Goal: Use online tool/utility: Utilize a website feature to perform a specific function

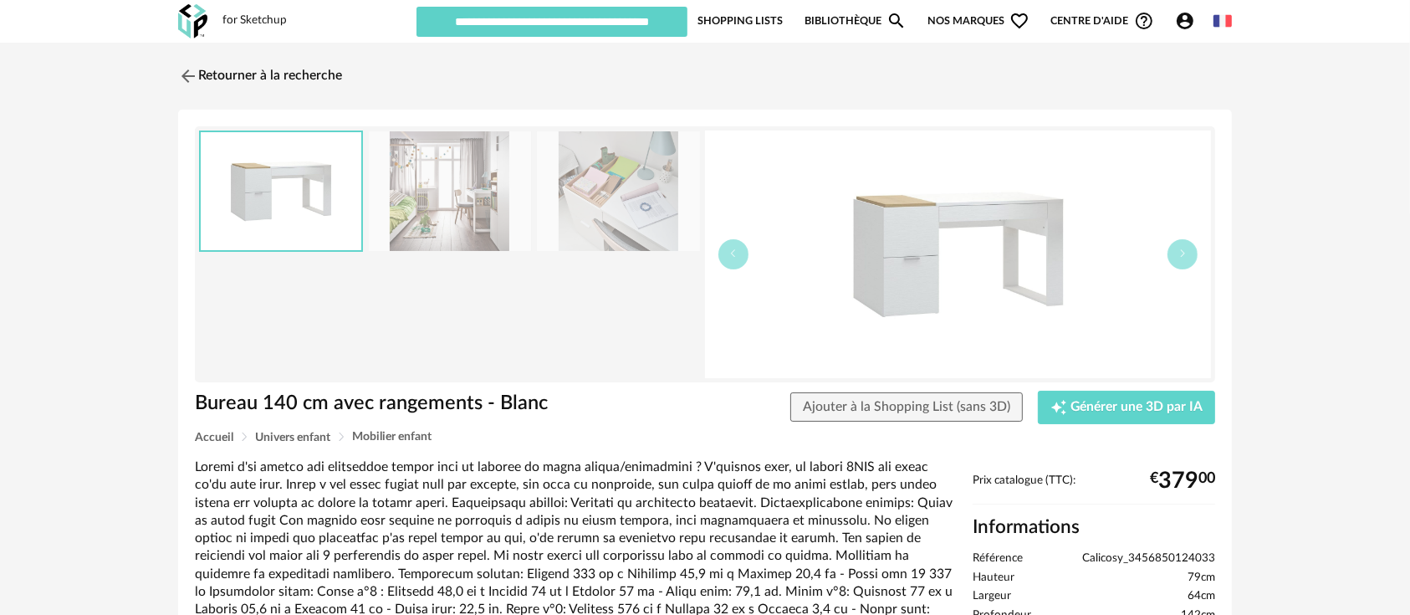
click at [958, 227] on img at bounding box center [958, 253] width 506 height 247
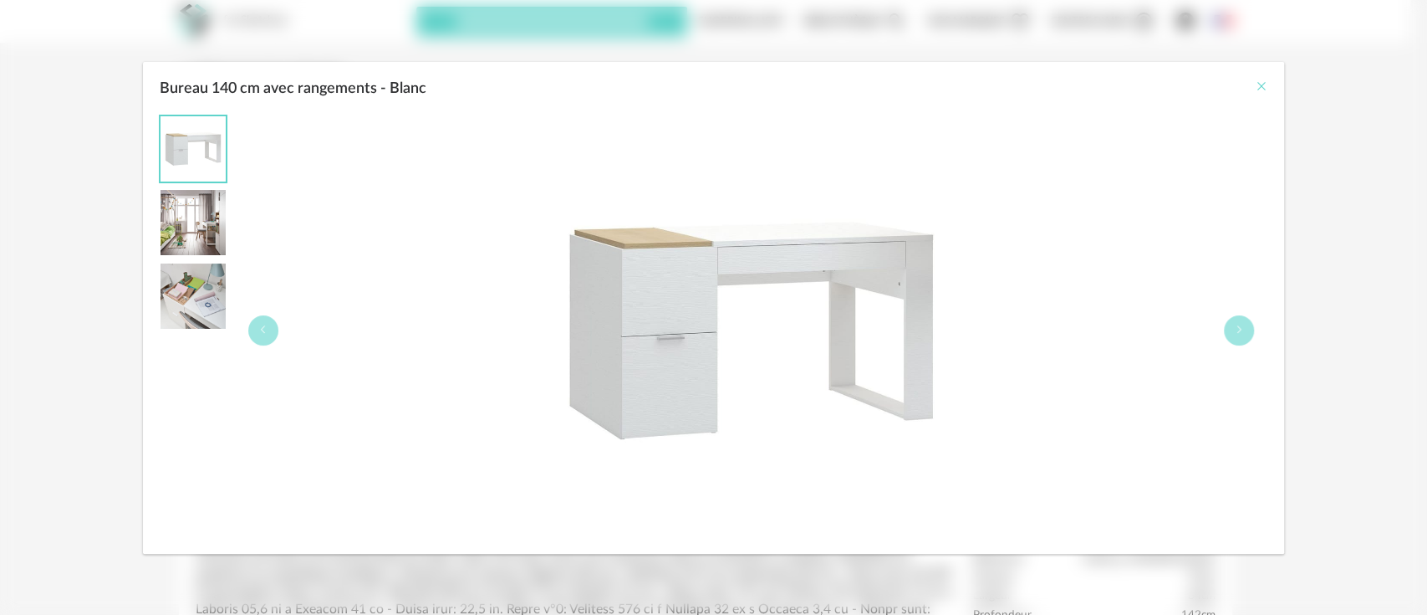
click at [1258, 79] on icon "Close" at bounding box center [1260, 85] width 13 height 13
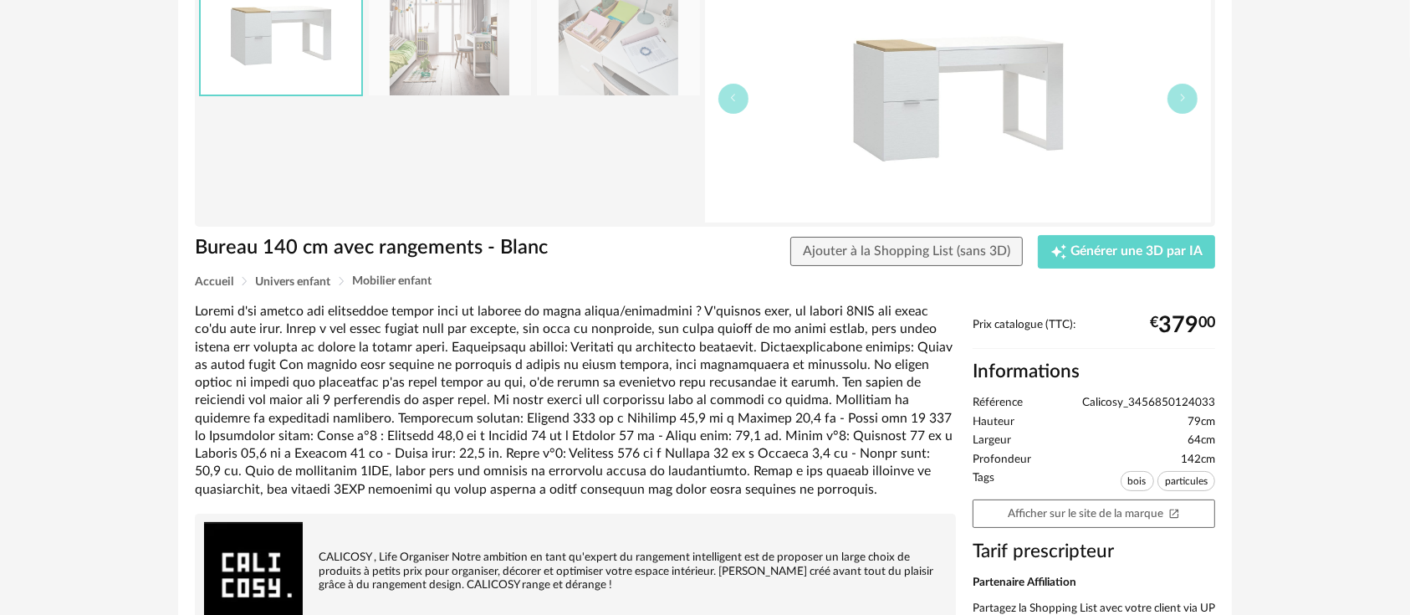
scroll to position [186, 0]
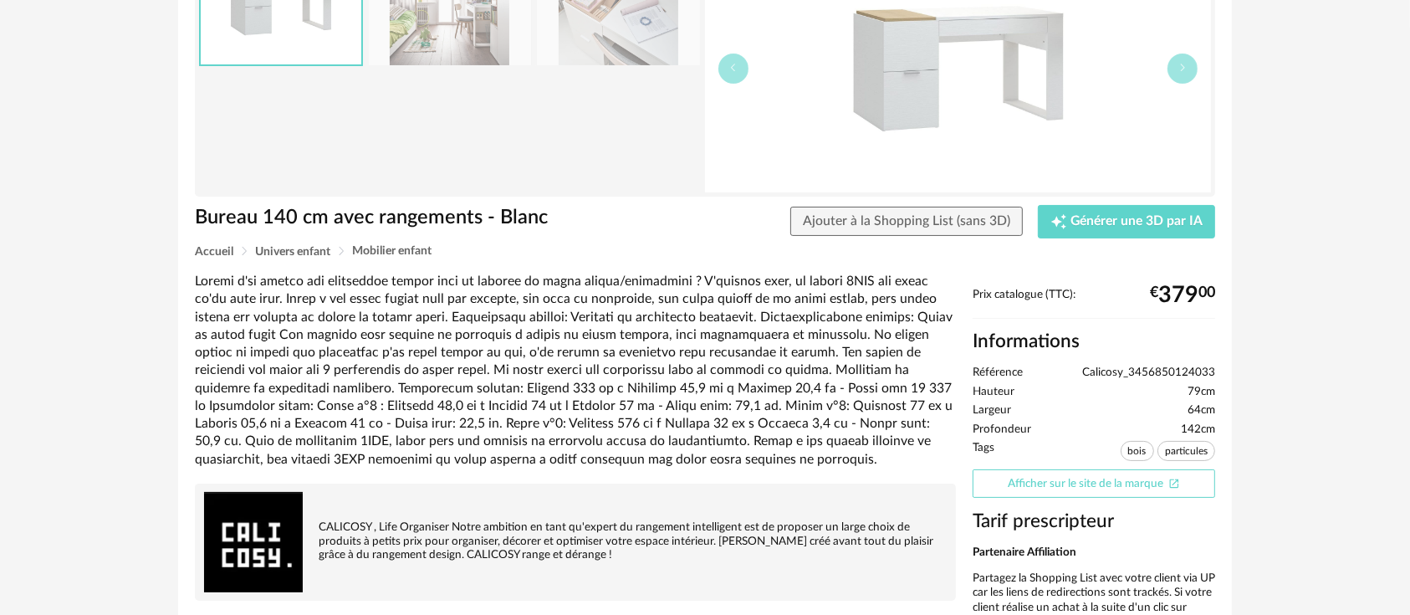
click at [1022, 470] on link "Afficher sur le site de la marque Open In New icon" at bounding box center [1093, 483] width 242 height 29
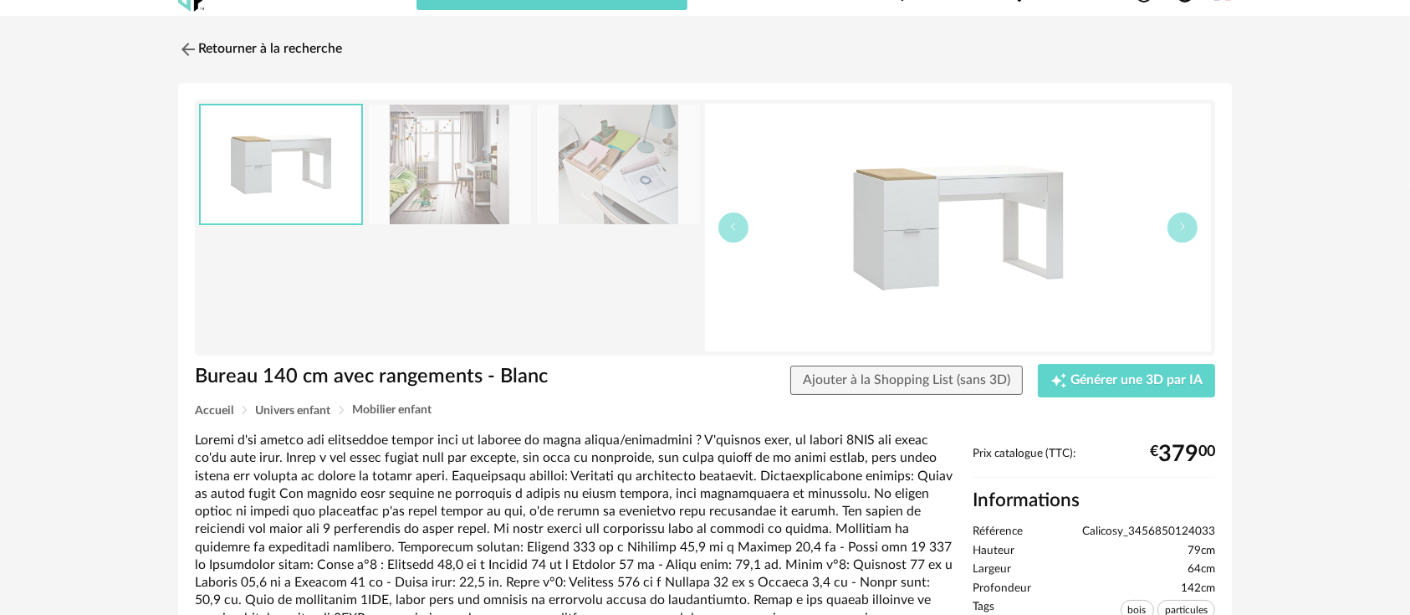
scroll to position [0, 0]
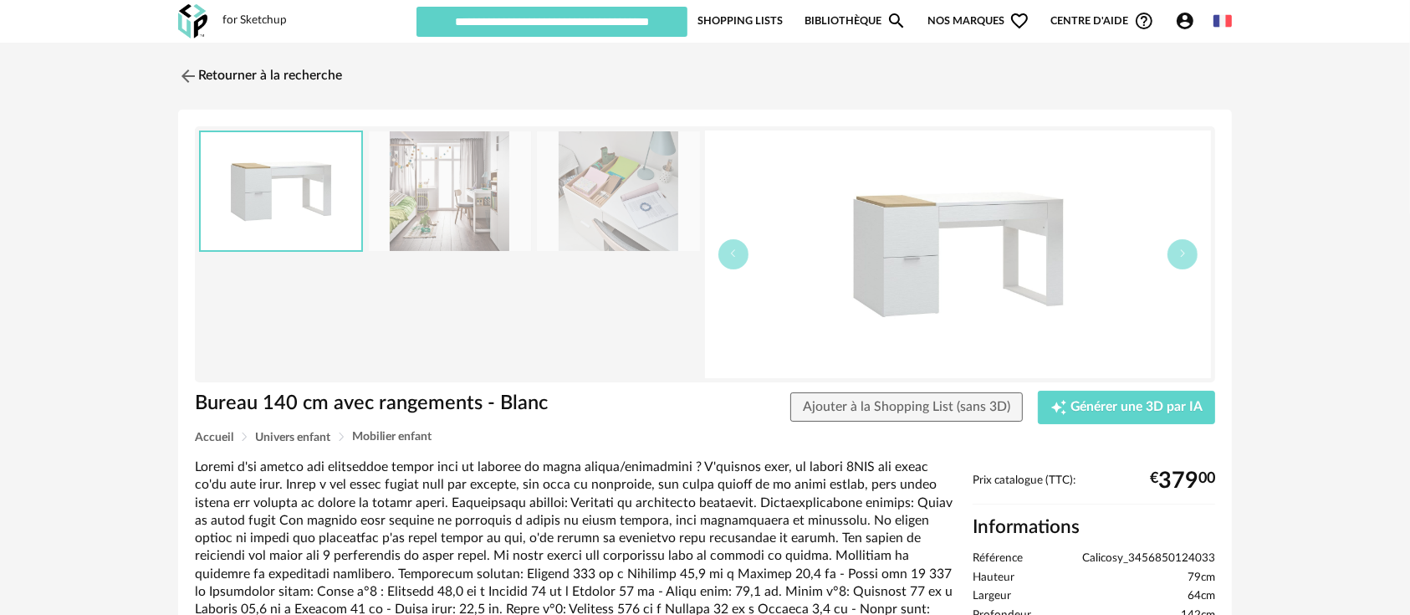
click at [922, 214] on img at bounding box center [958, 253] width 506 height 247
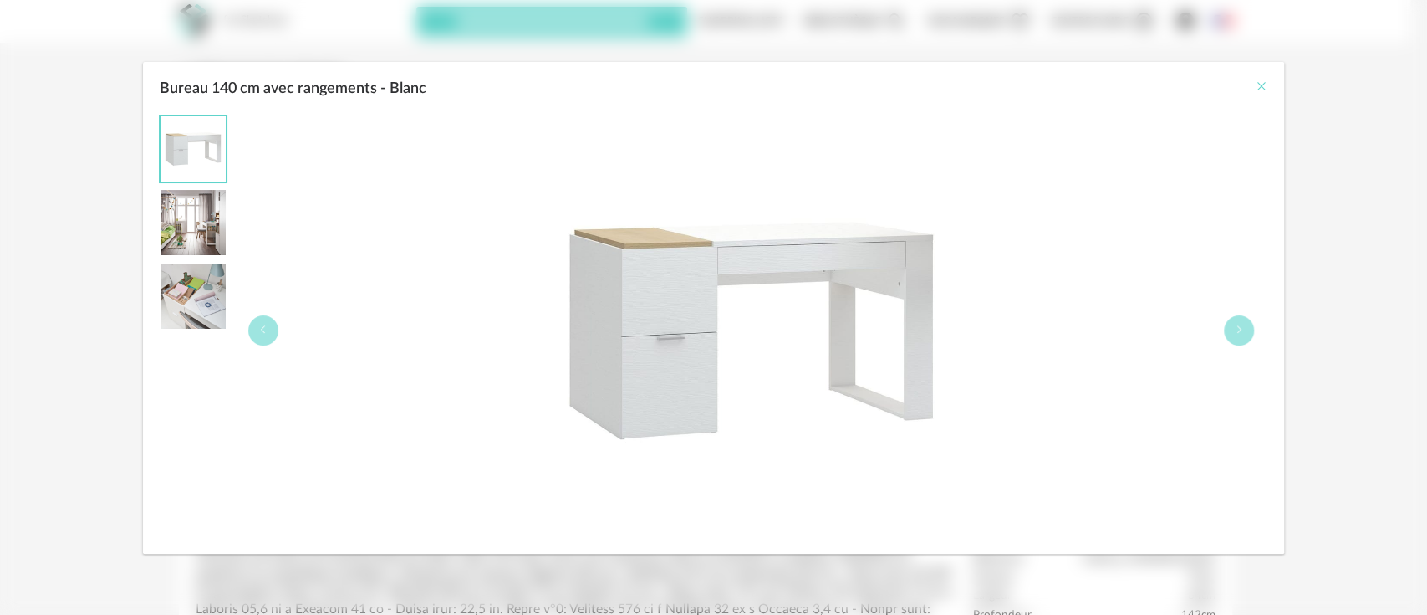
click at [1258, 84] on icon "Close" at bounding box center [1260, 85] width 13 height 13
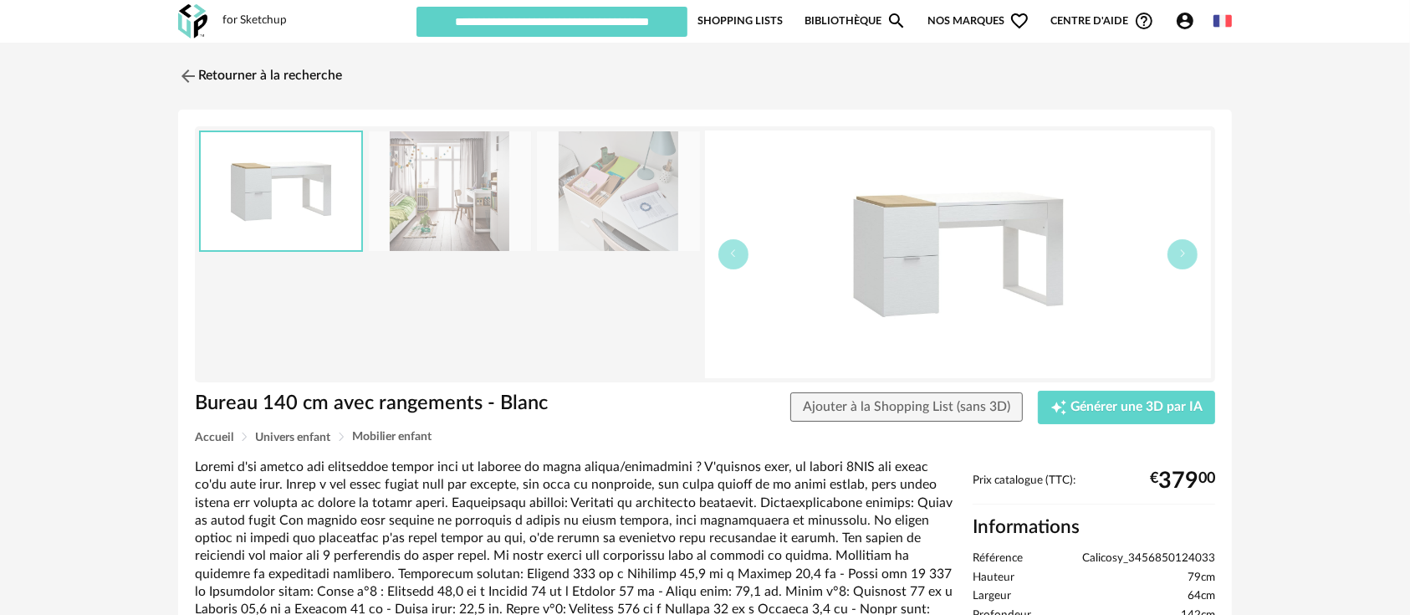
click at [1086, 553] on span "Calicosy_3456850124033" at bounding box center [1148, 558] width 133 height 15
click at [1091, 552] on span "Calicosy_3456850124033" at bounding box center [1148, 558] width 133 height 15
click at [1098, 552] on span "Calicosy_3456850124033" at bounding box center [1148, 558] width 133 height 15
click at [1097, 552] on span "Calicosy_3456850124033" at bounding box center [1148, 558] width 133 height 15
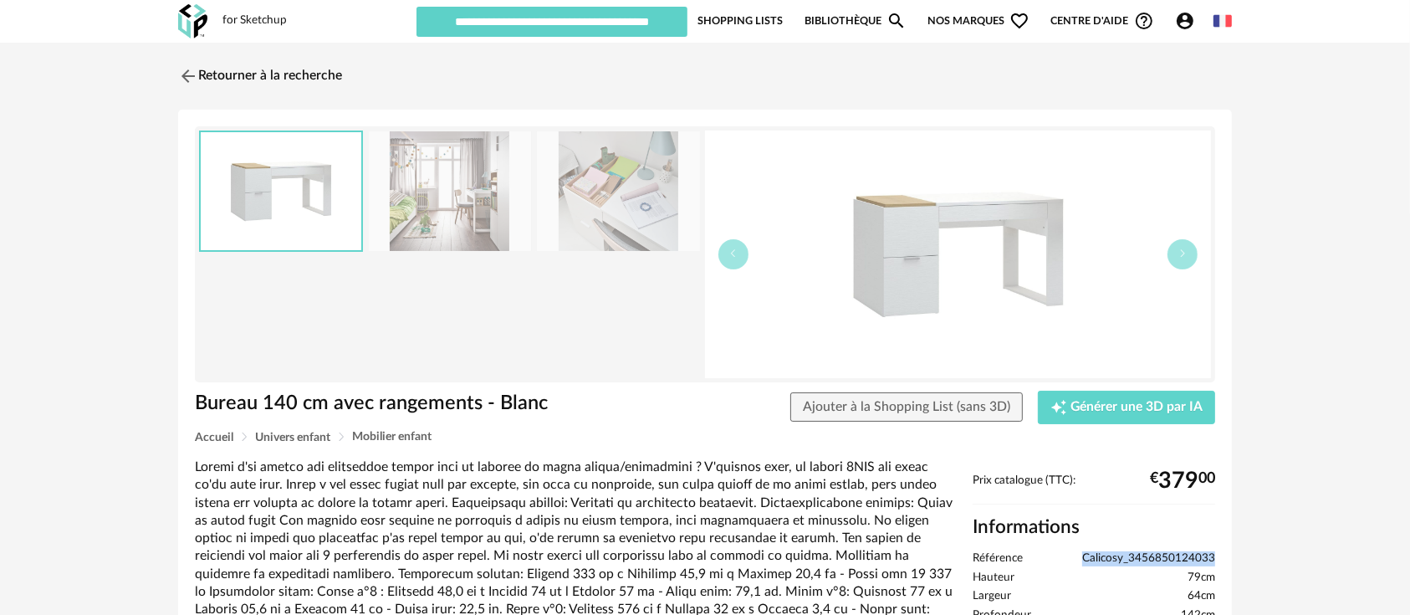
scroll to position [186, 0]
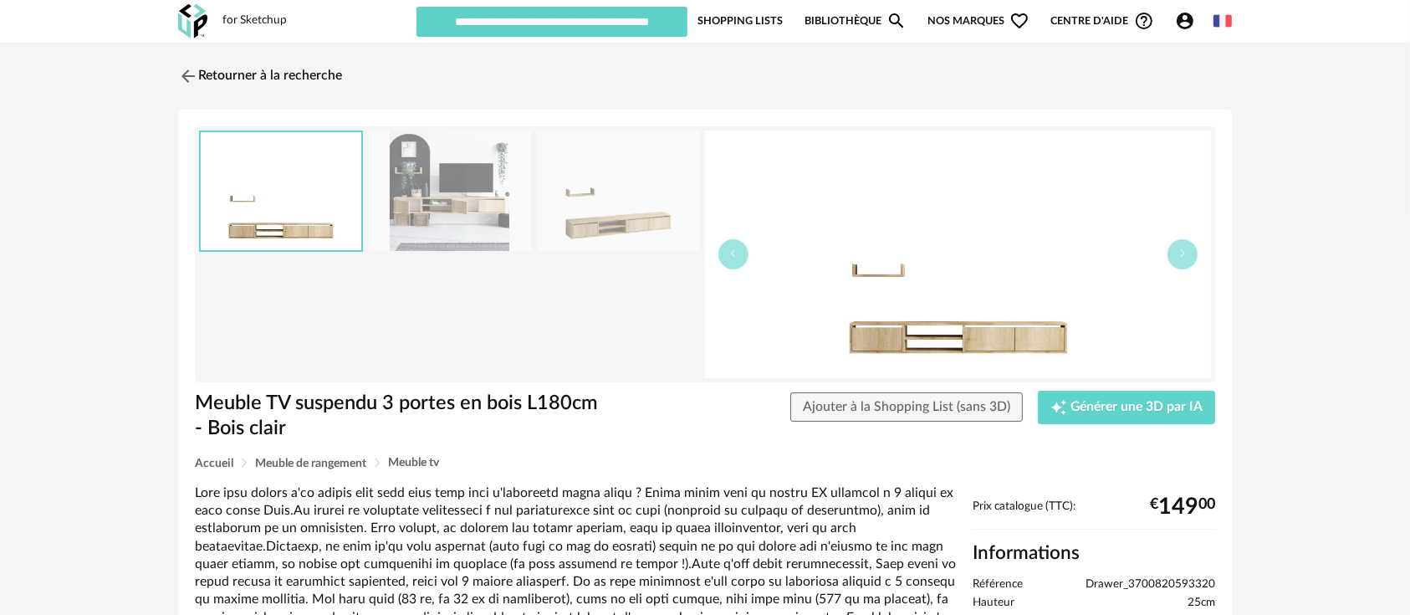
click at [916, 333] on img at bounding box center [958, 253] width 506 height 247
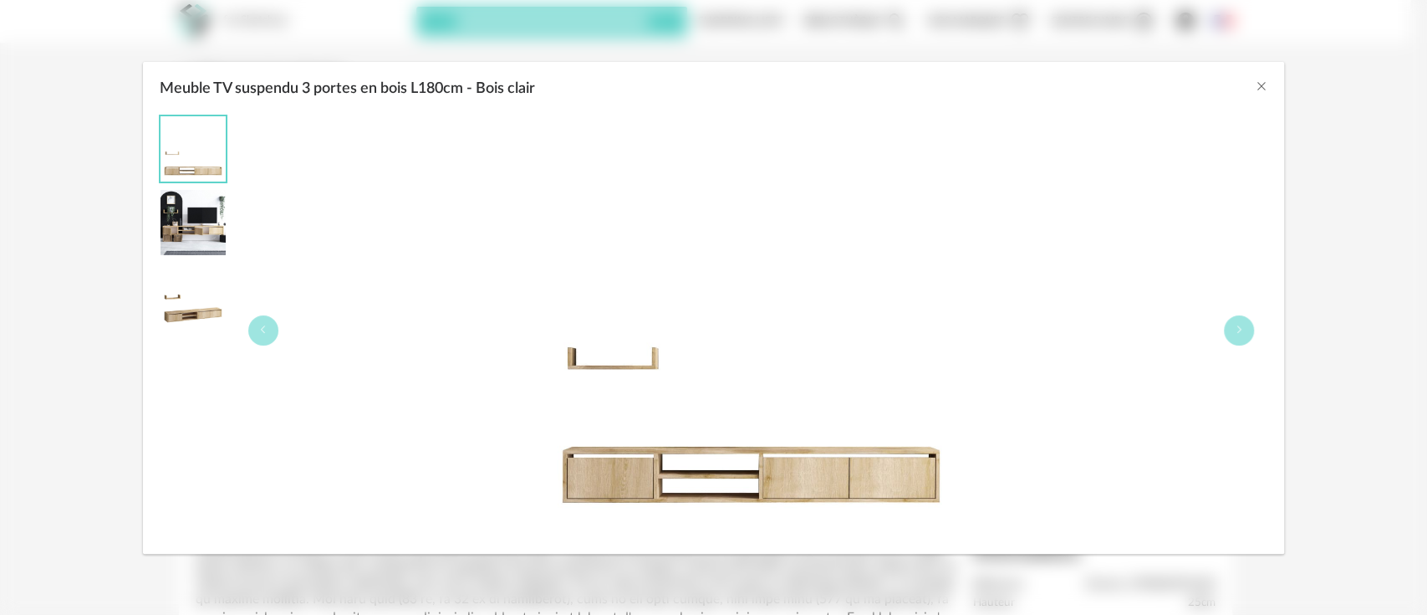
click at [1249, 81] on div "Meuble TV suspendu 3 portes en bois L180cm - Bois clair" at bounding box center [714, 84] width 1142 height 45
click at [1258, 89] on icon "Close" at bounding box center [1260, 85] width 13 height 13
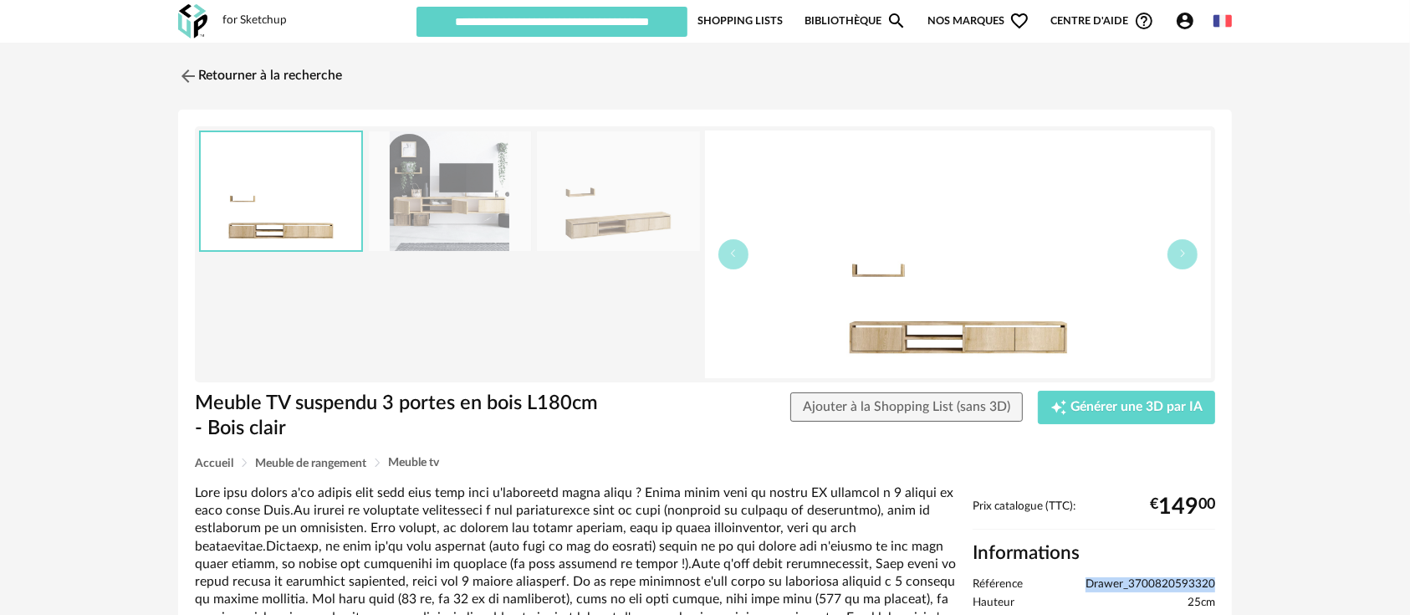
drag, startPoint x: 1082, startPoint y: 579, endPoint x: 1226, endPoint y: 574, distance: 143.9
click at [1226, 574] on div "Meuble TV suspendu 3 portes en bois L180cm - Bois clair Ajouter à la Shopping L…" at bounding box center [705, 497] width 1054 height 774
copy span "Drawer_3700820593320"
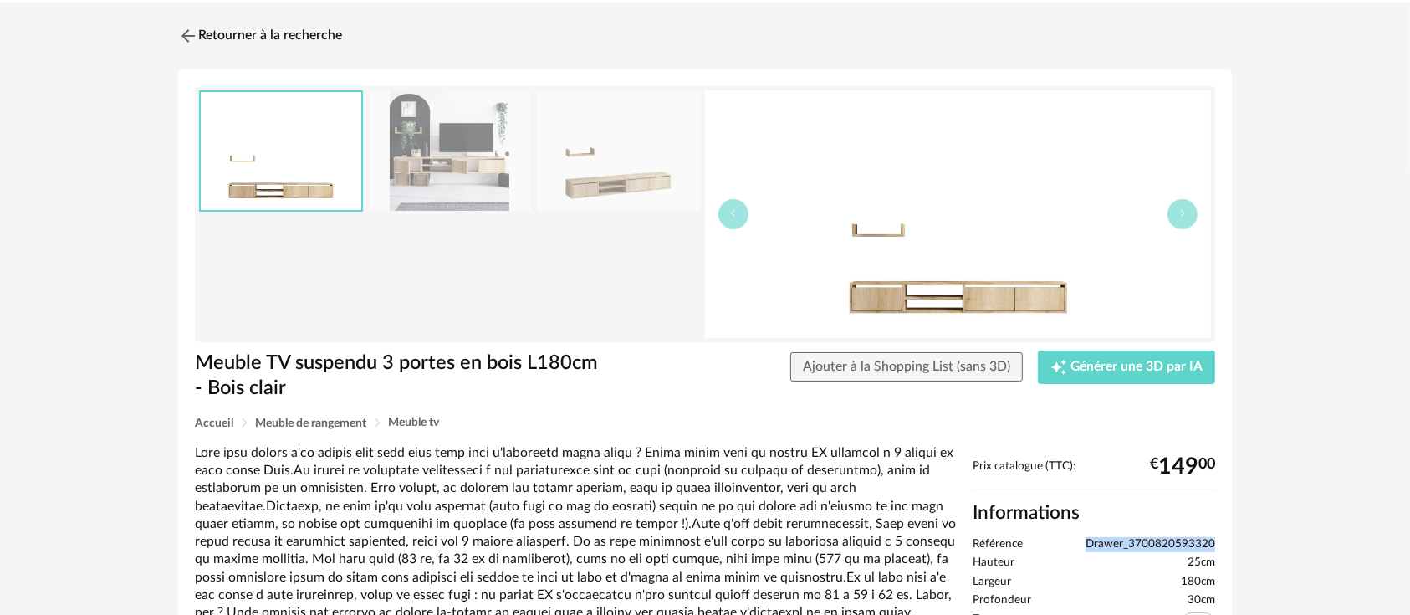
scroll to position [186, 0]
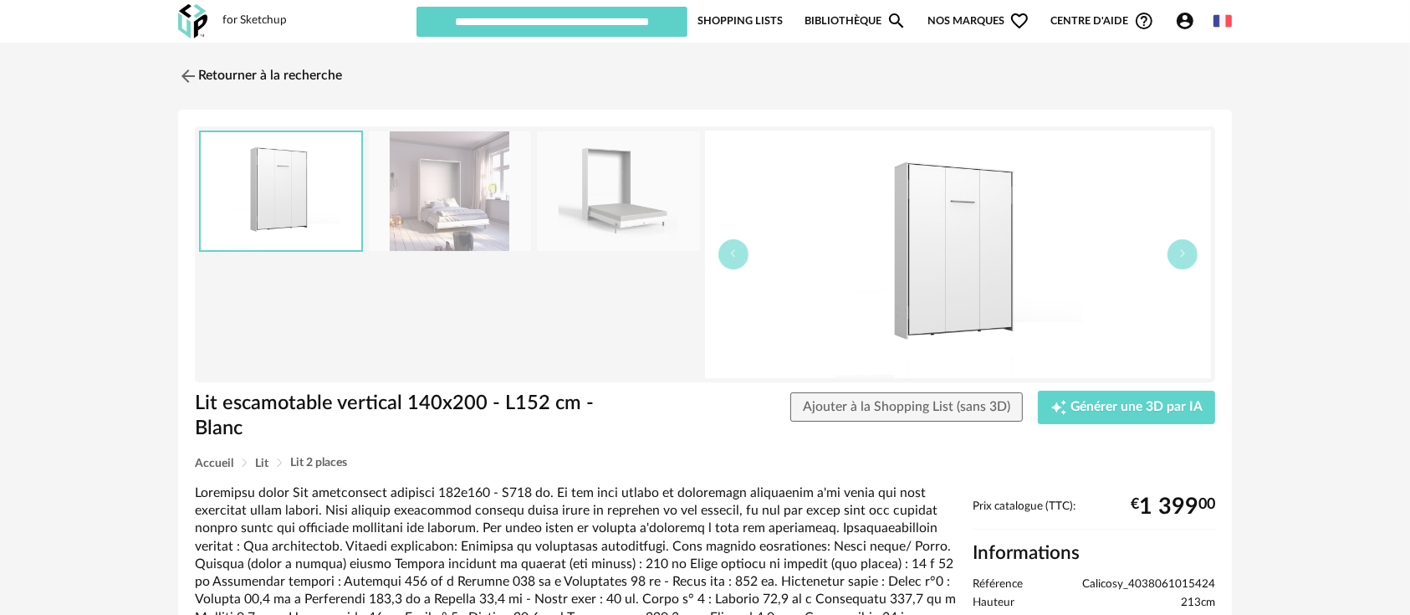
click at [947, 232] on img at bounding box center [958, 253] width 506 height 247
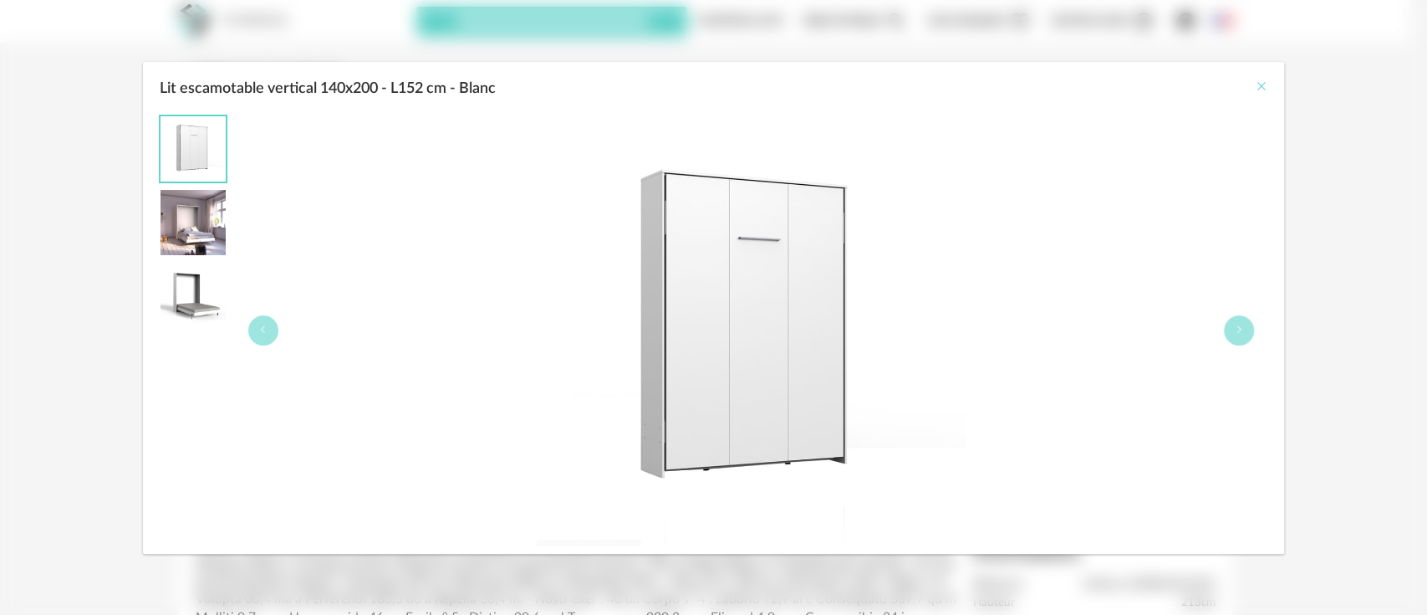
click at [1261, 84] on icon "Close" at bounding box center [1260, 85] width 13 height 13
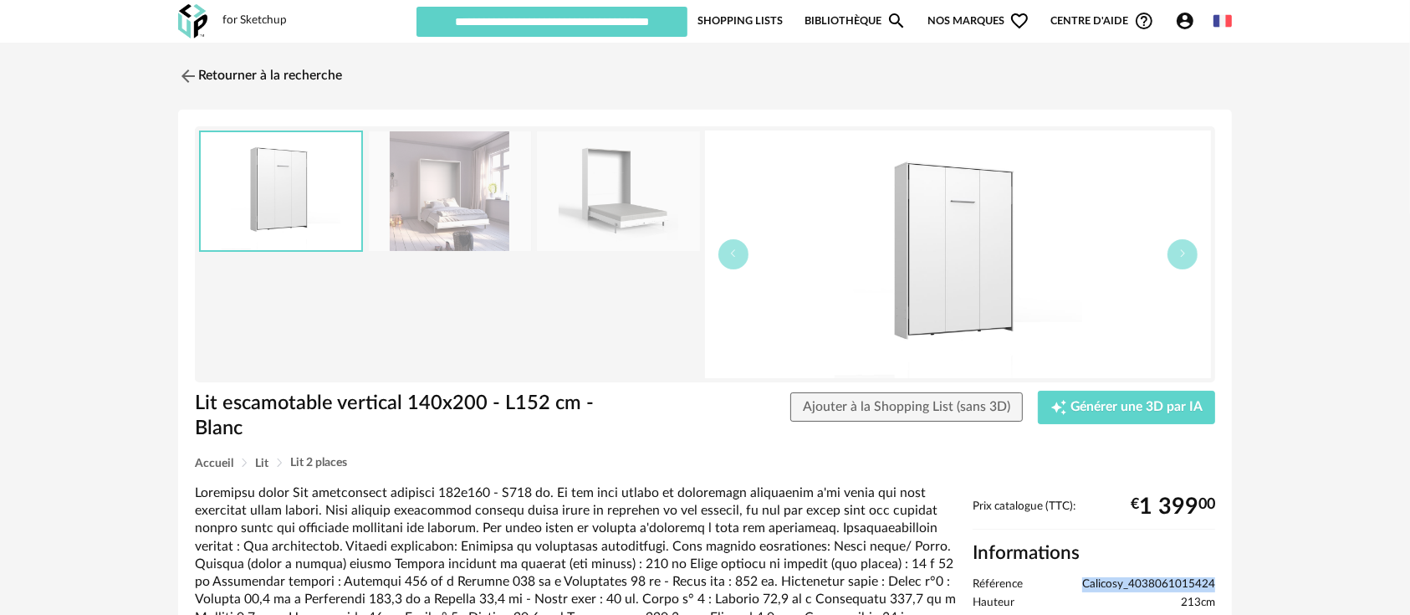
drag, startPoint x: 1084, startPoint y: 584, endPoint x: 1225, endPoint y: 586, distance: 140.5
click at [1225, 586] on div "Lit escamotable vertical 140x200 - L152 cm - Blanc Ajouter à la Shopping List (…" at bounding box center [705, 497] width 1054 height 774
copy span "Calicosy_4038061015424"
click at [1186, 261] on button "button" at bounding box center [1182, 254] width 30 height 30
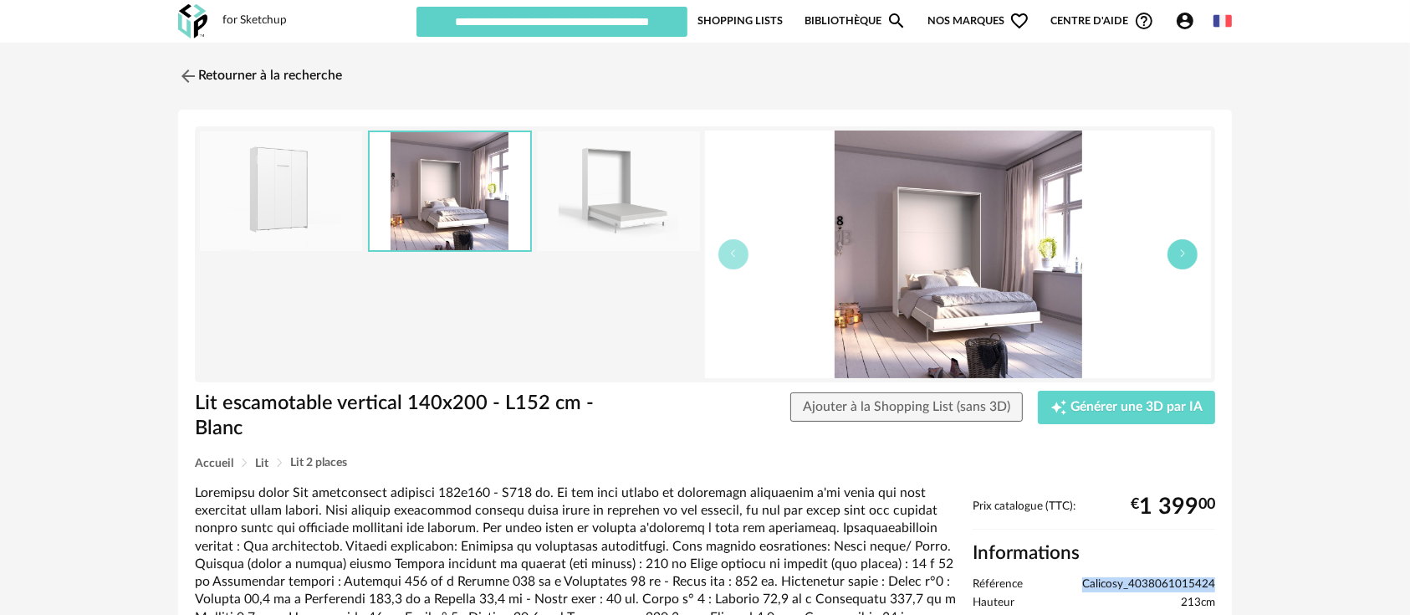
click at [1184, 261] on button "button" at bounding box center [1182, 254] width 30 height 30
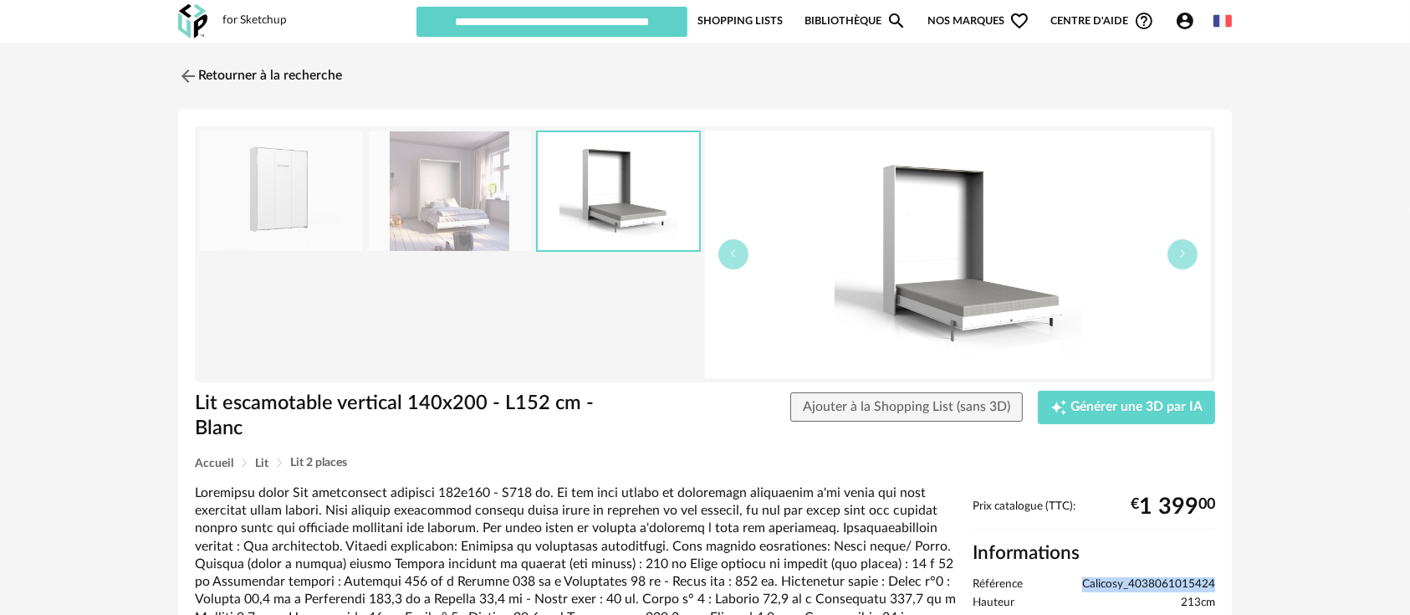
scroll to position [186, 0]
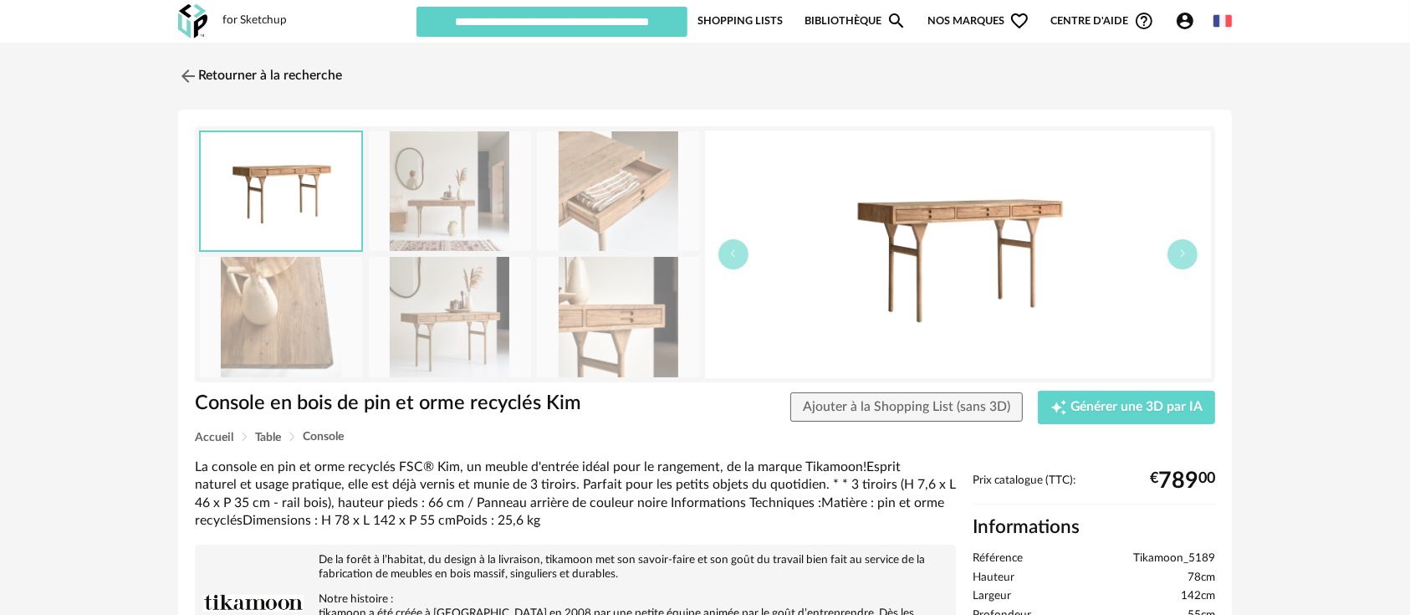
click at [906, 251] on img at bounding box center [958, 253] width 506 height 247
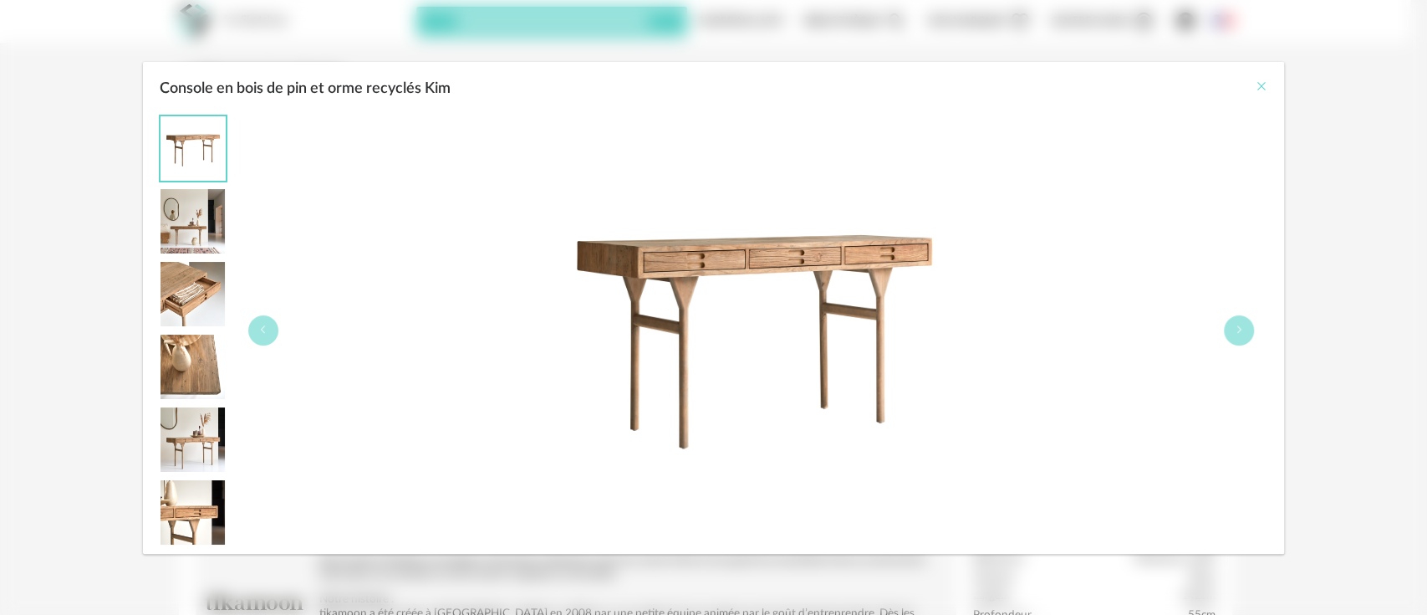
click at [1255, 79] on icon "Close" at bounding box center [1260, 85] width 13 height 13
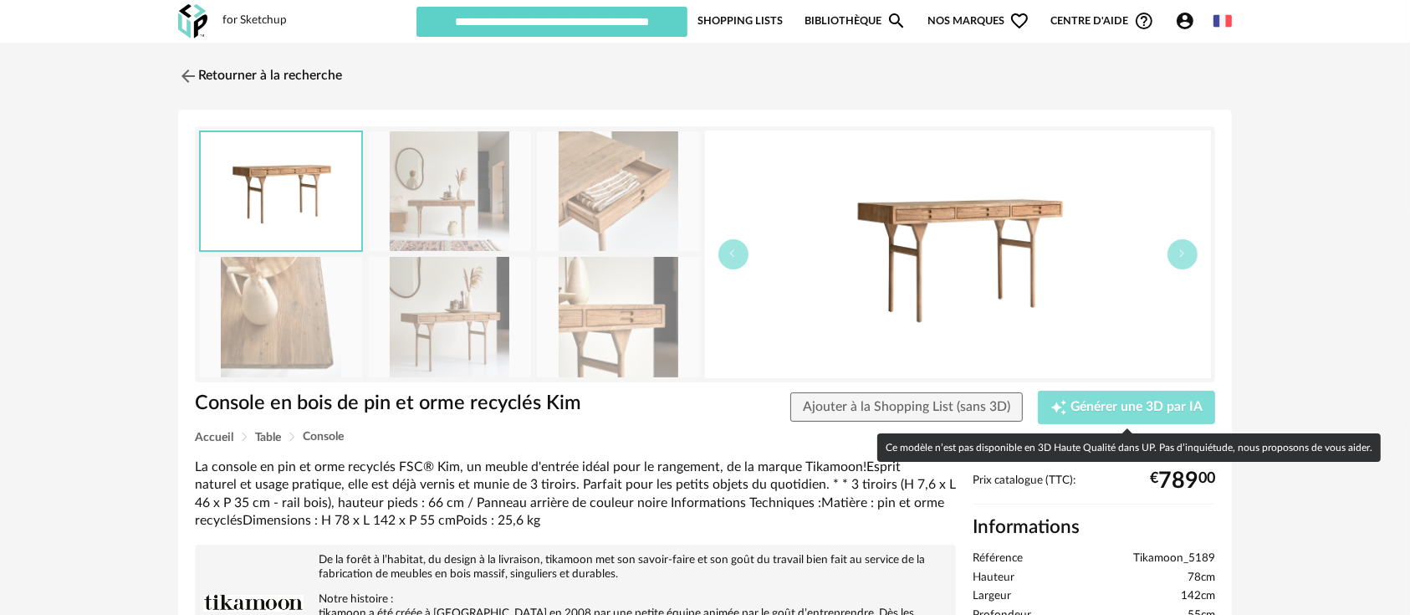
click at [1104, 409] on span "Générer une 3D par IA" at bounding box center [1136, 407] width 132 height 13
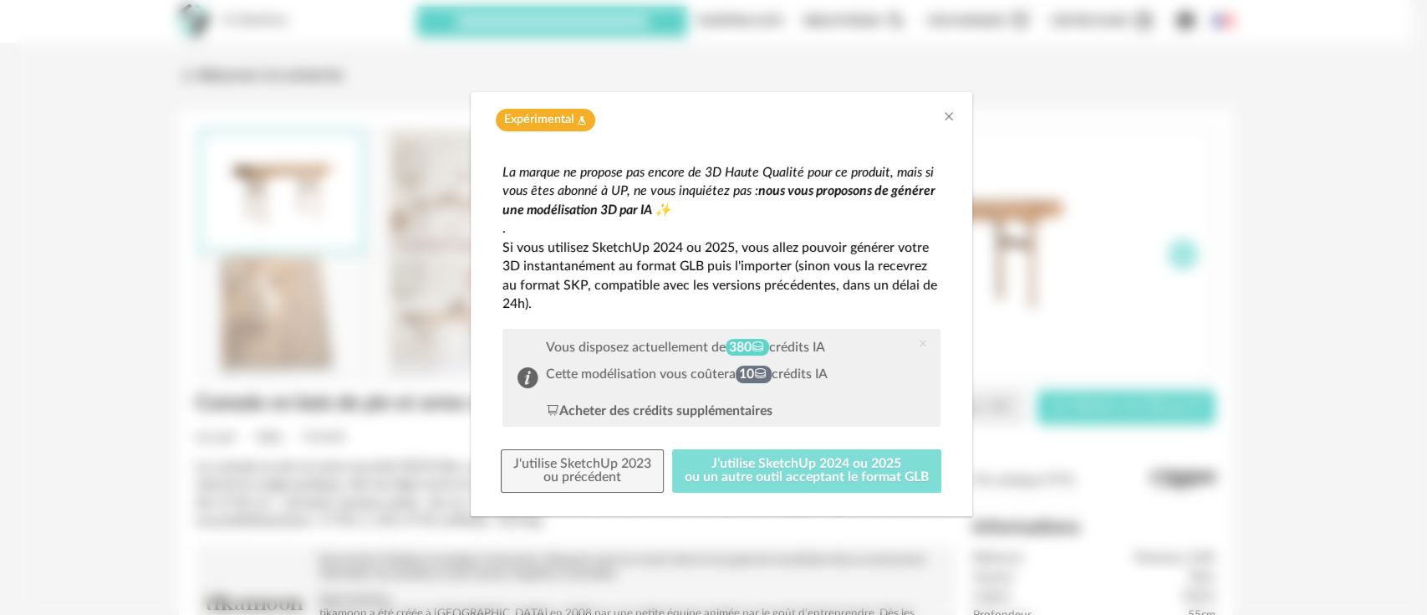
click at [819, 462] on button "J'utilise SketchUp 2024 ou 2025 ou un autre outil acceptant le format GLB" at bounding box center [806, 470] width 269 height 43
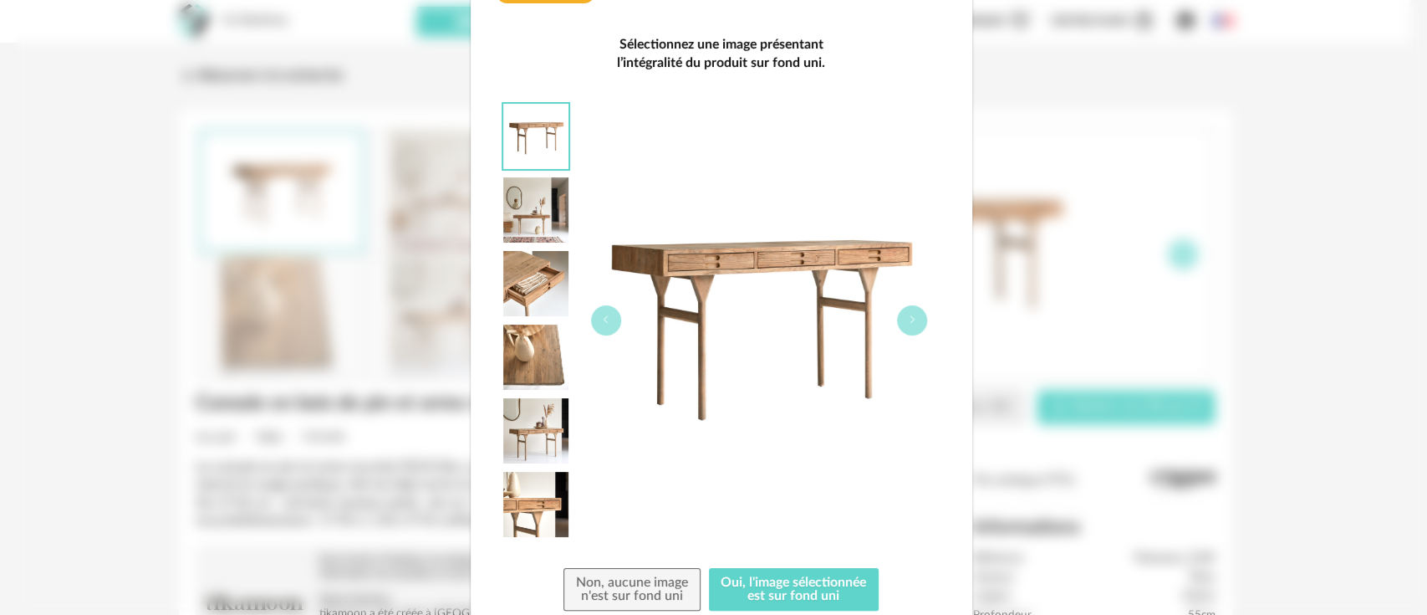
scroll to position [190, 0]
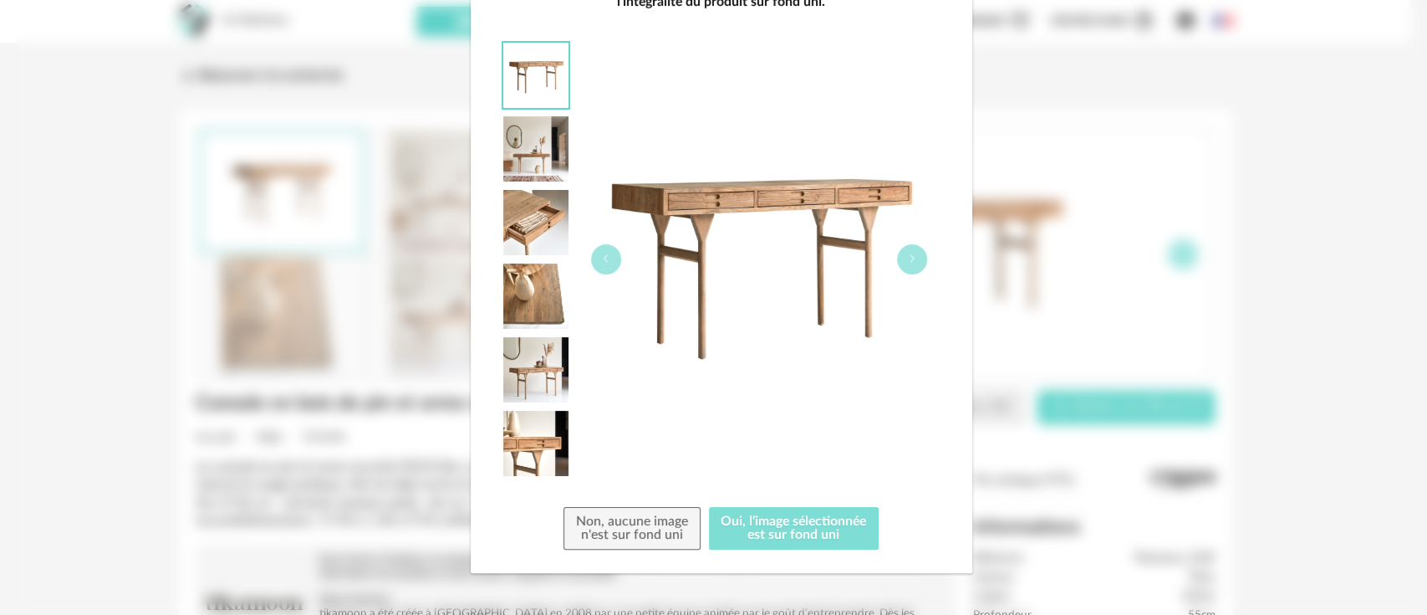
click at [788, 524] on button "Oui, l'image sélectionnée est sur fond uni" at bounding box center [794, 528] width 171 height 43
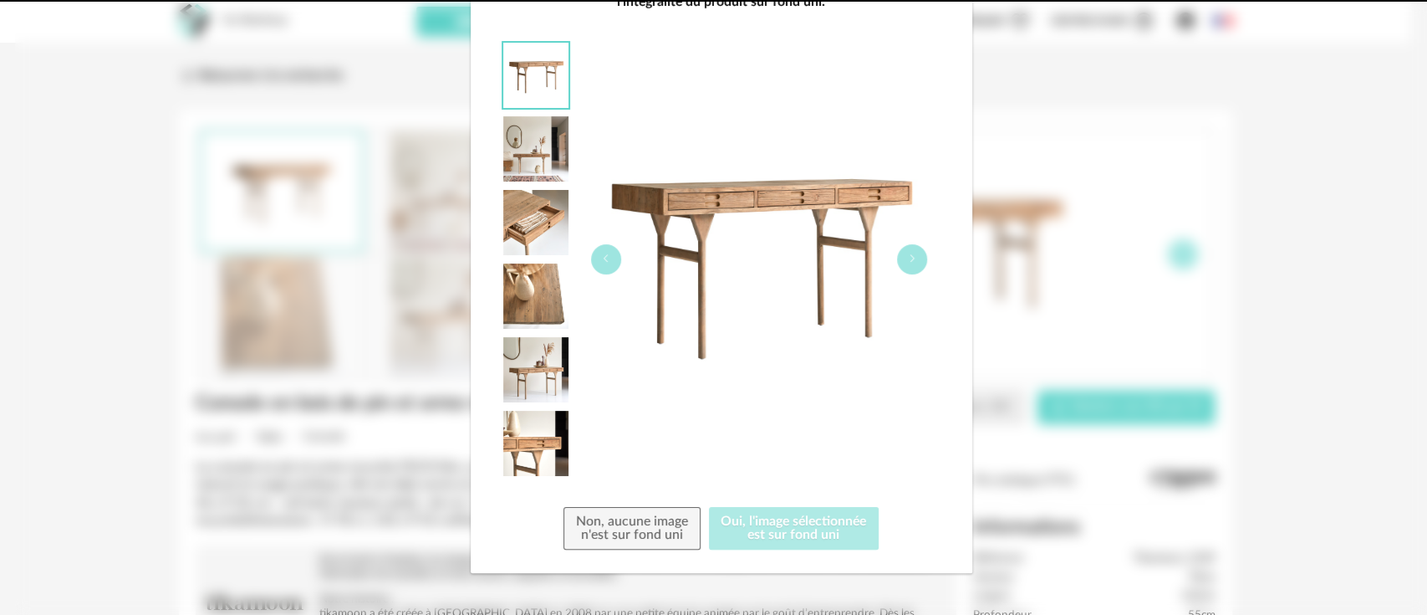
scroll to position [0, 0]
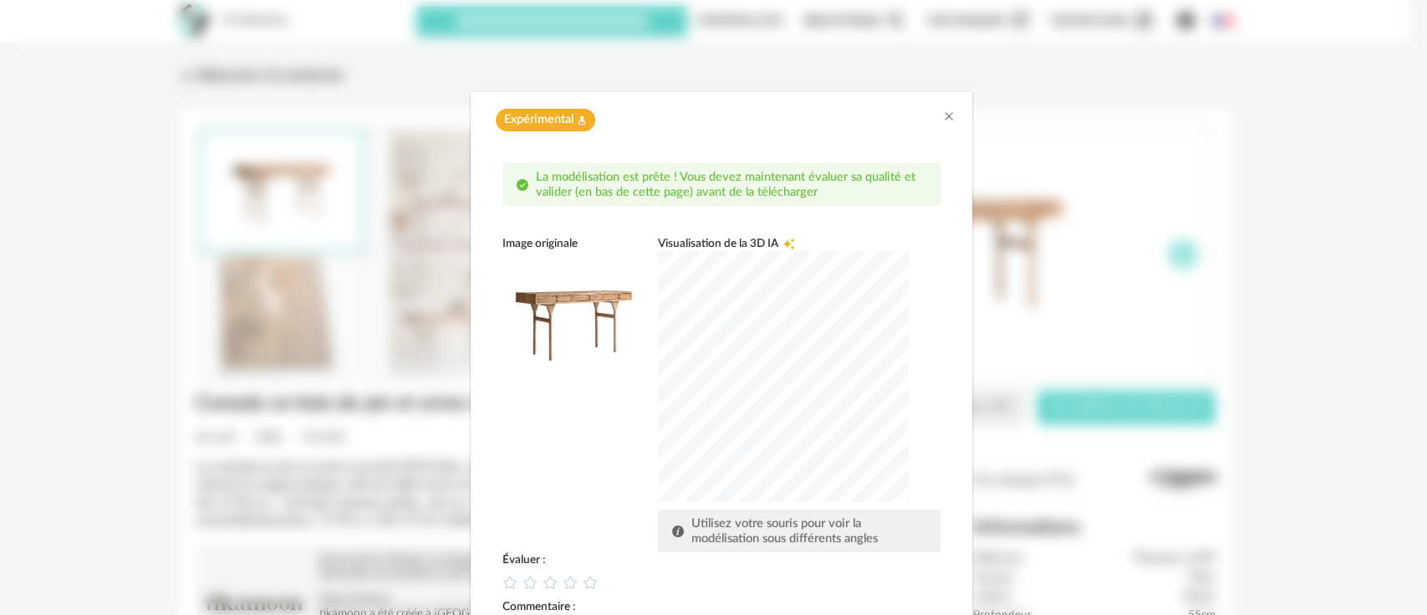
click at [765, 362] on div "dialog" at bounding box center [783, 376] width 251 height 251
click at [746, 364] on div "dialog" at bounding box center [783, 376] width 251 height 251
click at [561, 586] on icon "dialog" at bounding box center [570, 583] width 18 height 18
click at [572, 473] on div "Image originale Visualisation de la 3D IA Creation icon Utilisez votre souris p…" at bounding box center [722, 394] width 438 height 316
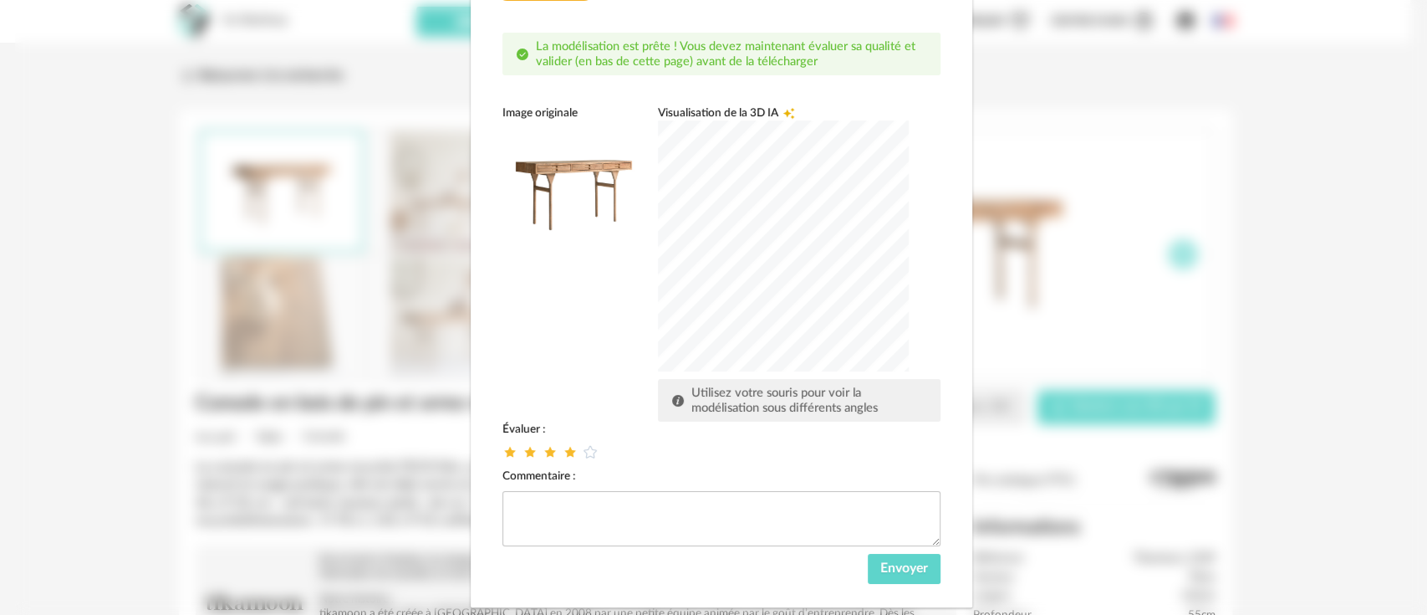
scroll to position [164, 0]
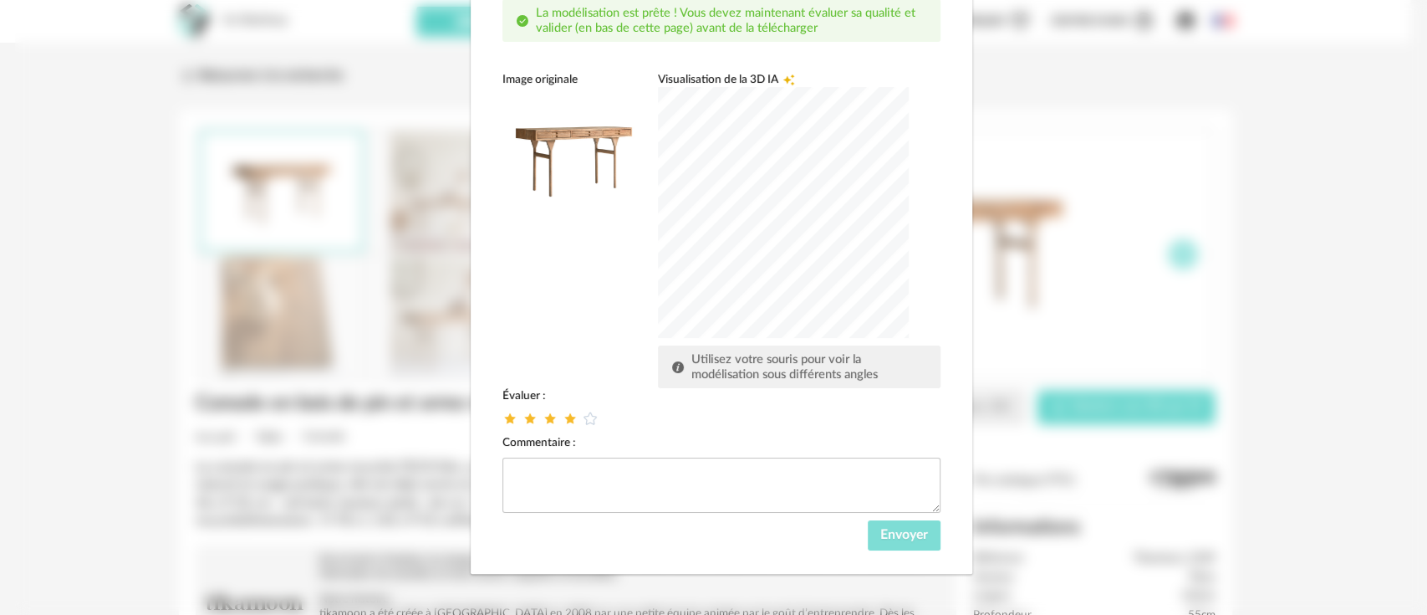
click at [901, 532] on span "Envoyer" at bounding box center [904, 534] width 48 height 13
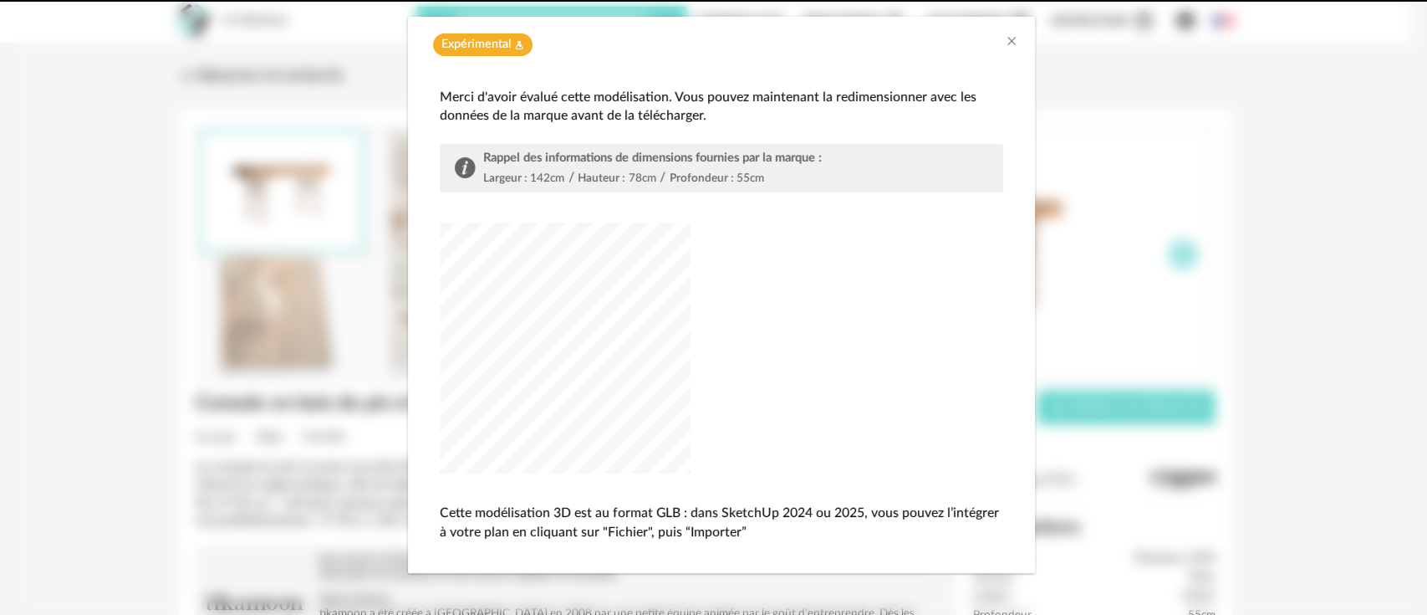
scroll to position [74, 0]
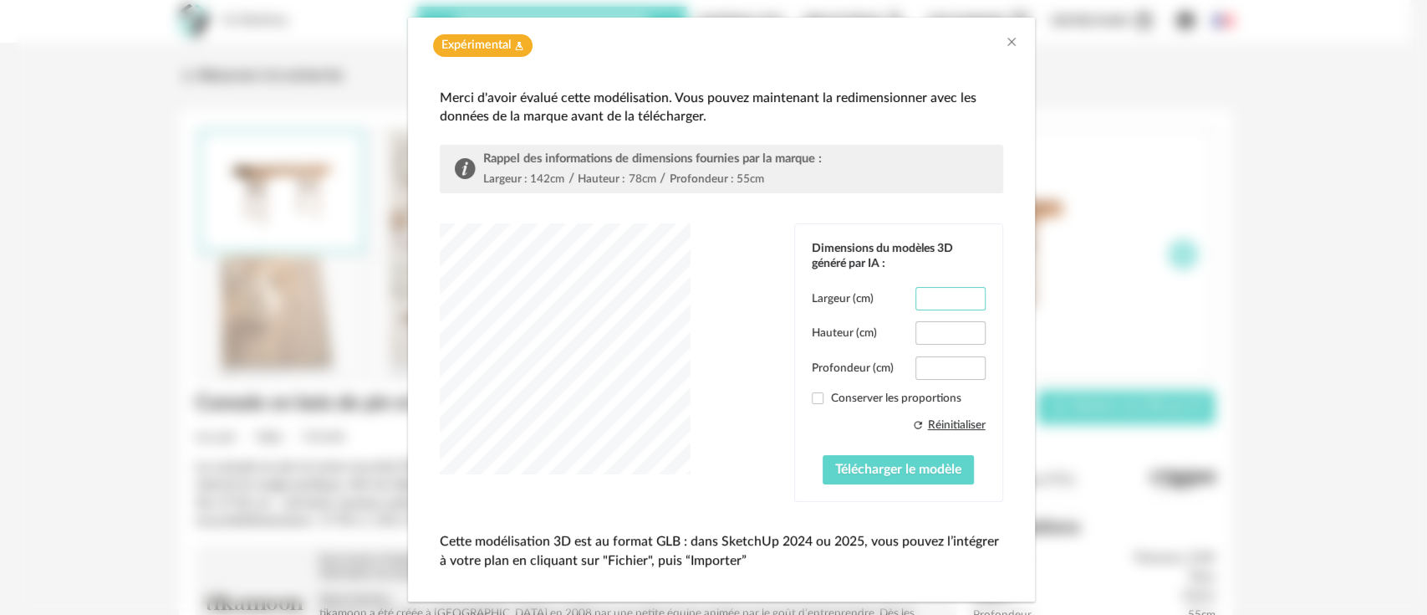
click at [938, 294] on input "*****" at bounding box center [950, 298] width 69 height 23
type input "*****"
click at [940, 362] on input "****" at bounding box center [950, 367] width 69 height 23
click at [943, 368] on input "****" at bounding box center [950, 367] width 69 height 23
type input "**"
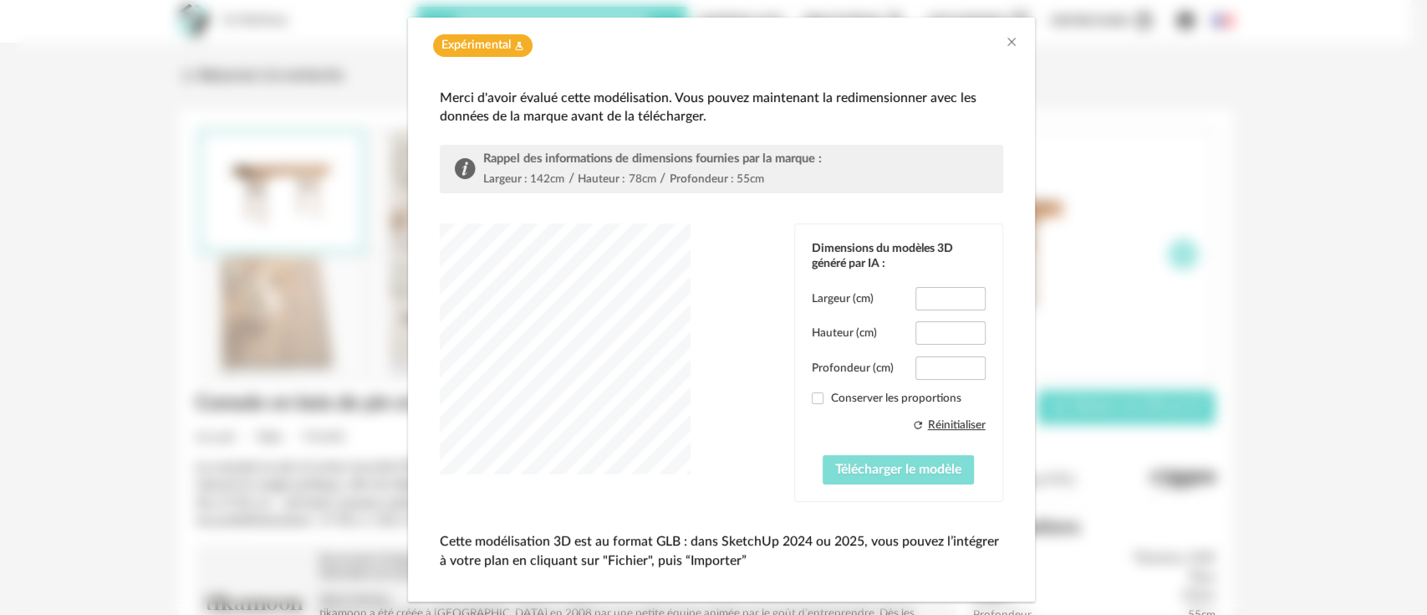
click at [901, 474] on span "Télécharger le modèle" at bounding box center [898, 468] width 126 height 13
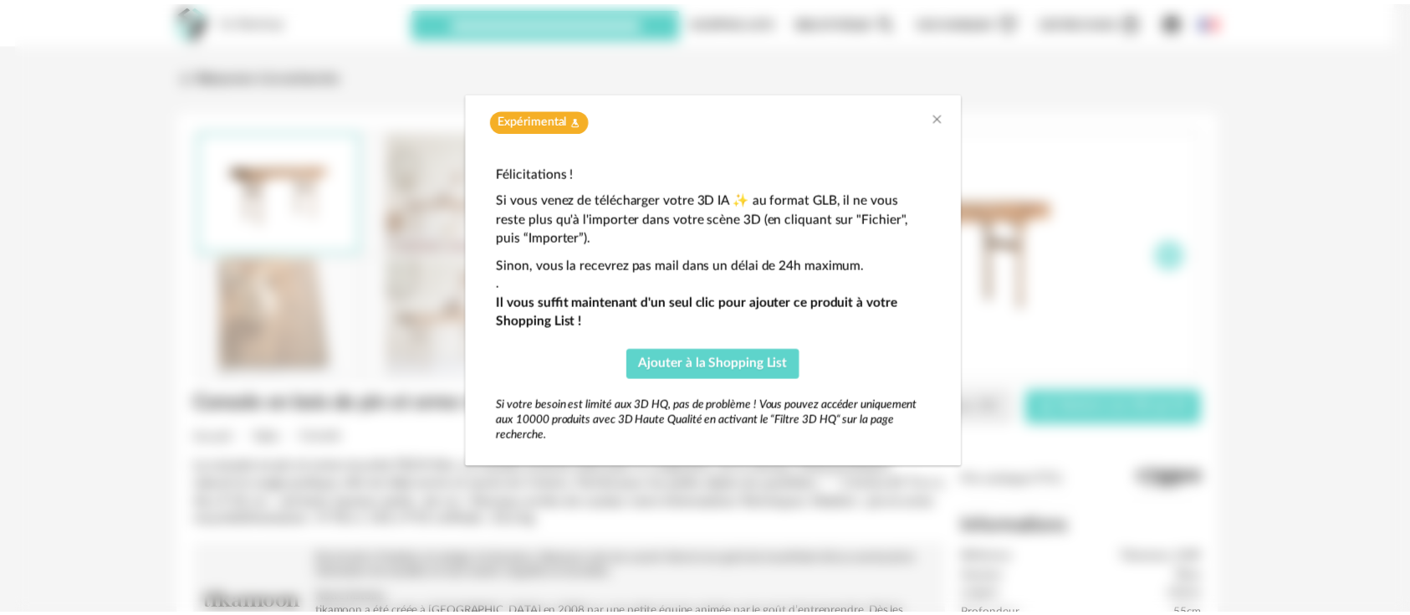
scroll to position [0, 0]
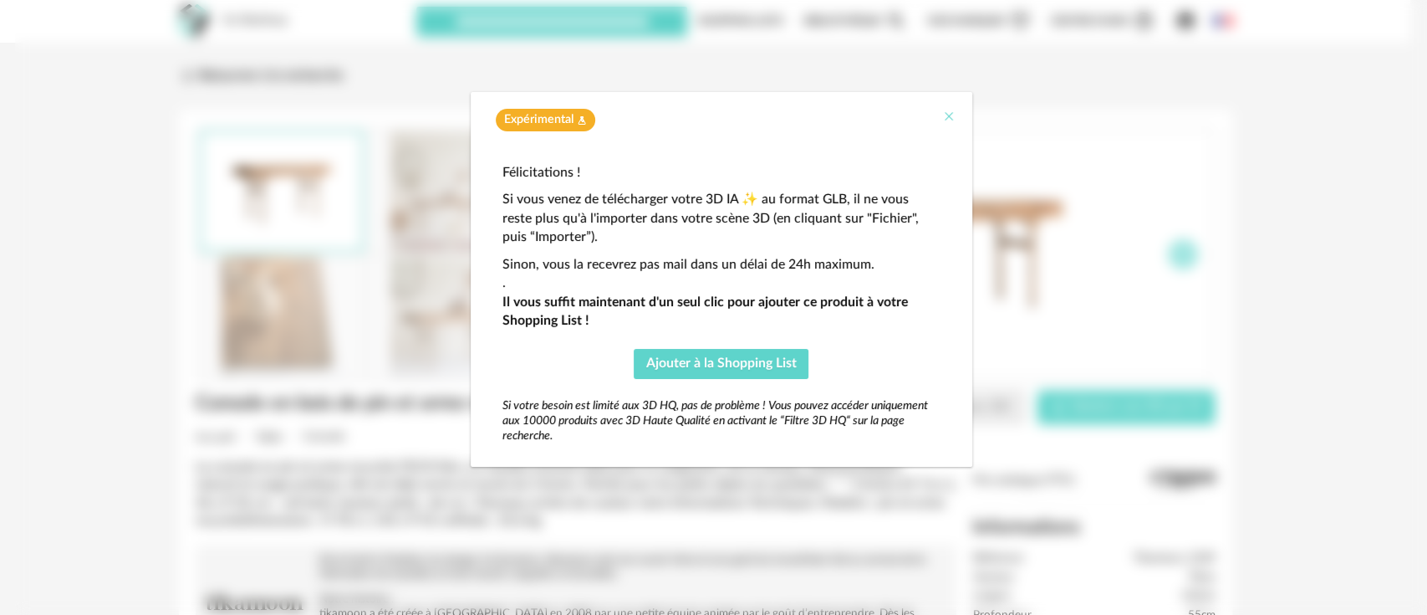
click at [954, 124] on button "Close" at bounding box center [948, 118] width 13 height 18
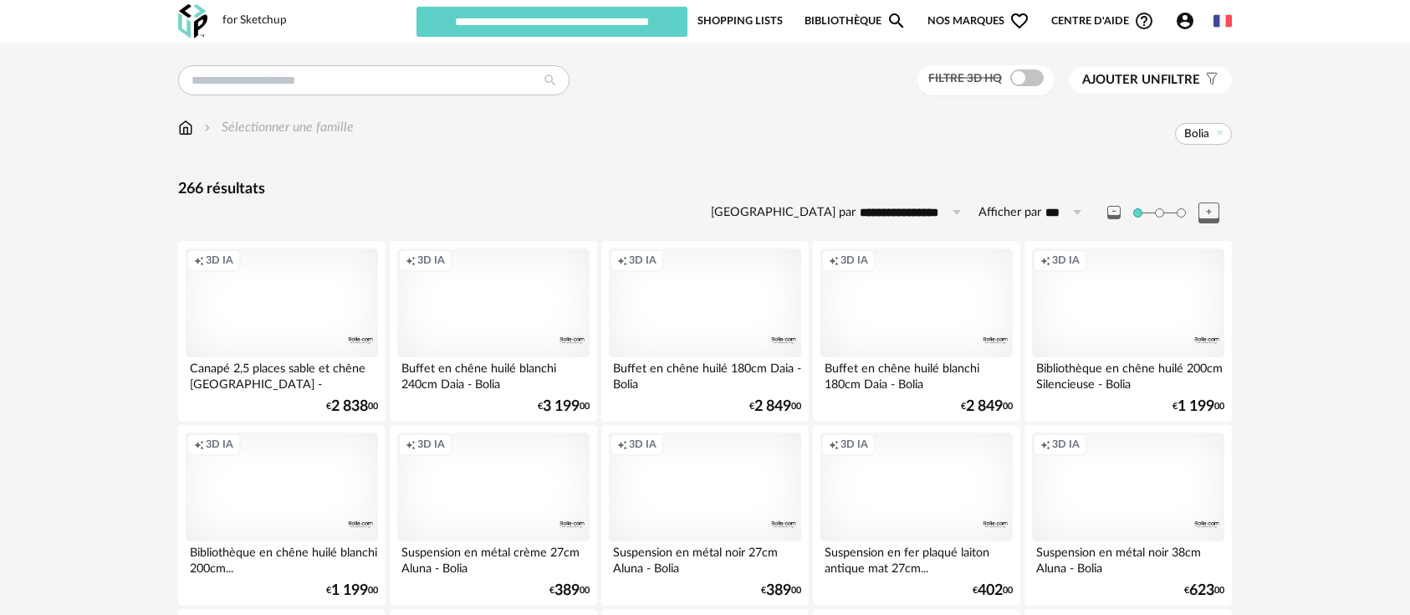
scroll to position [27, 0]
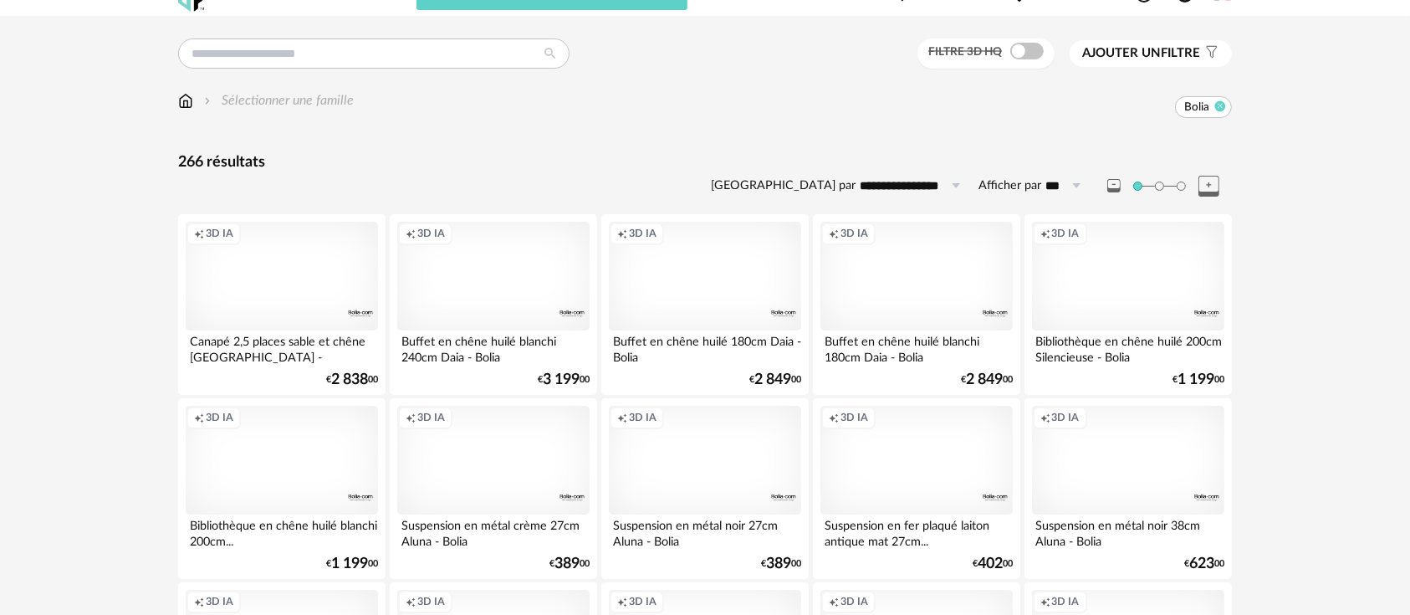
click at [1217, 103] on icon at bounding box center [1220, 105] width 11 height 11
